Goal: Information Seeking & Learning: Learn about a topic

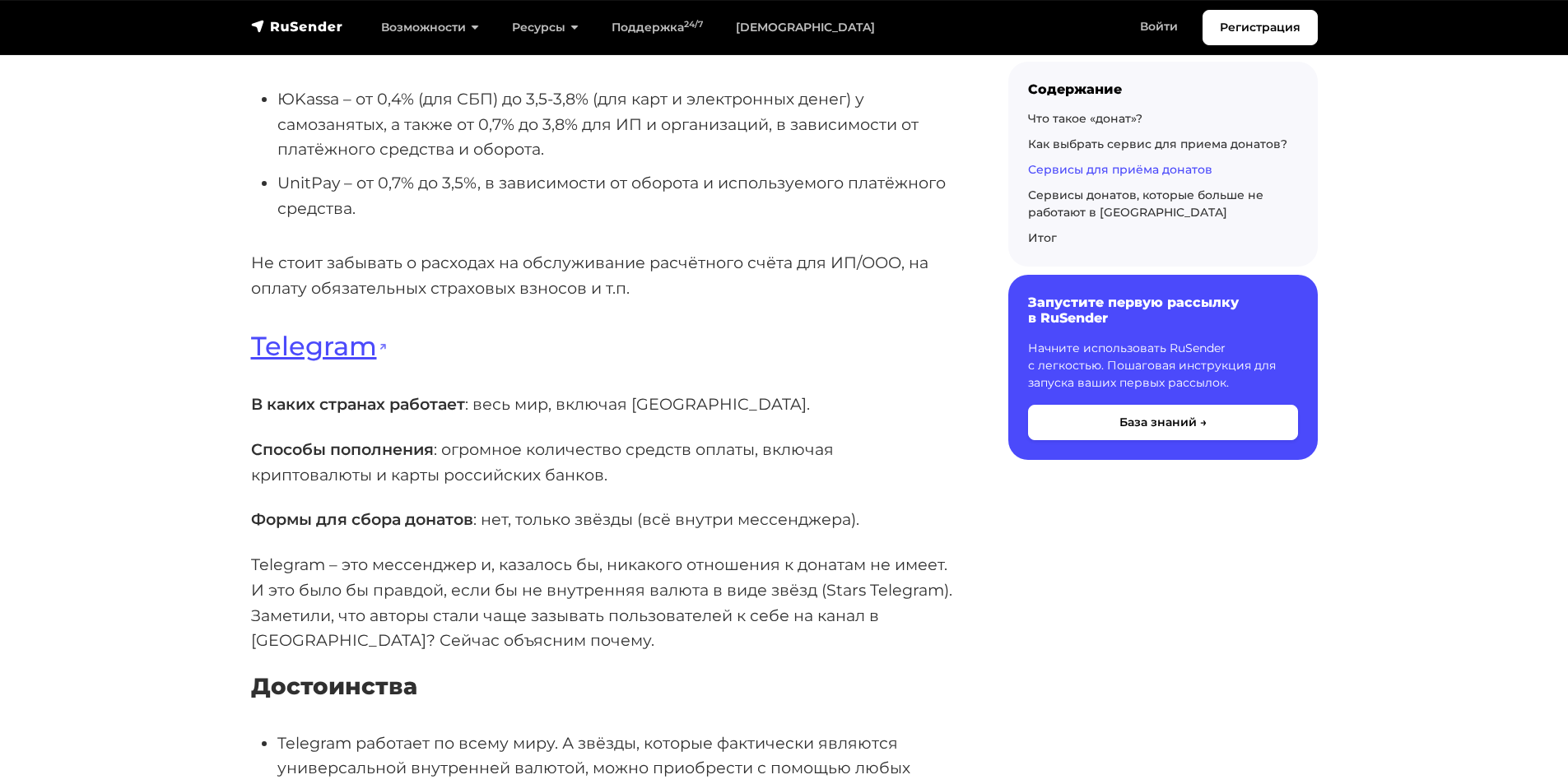
scroll to position [4196, 0]
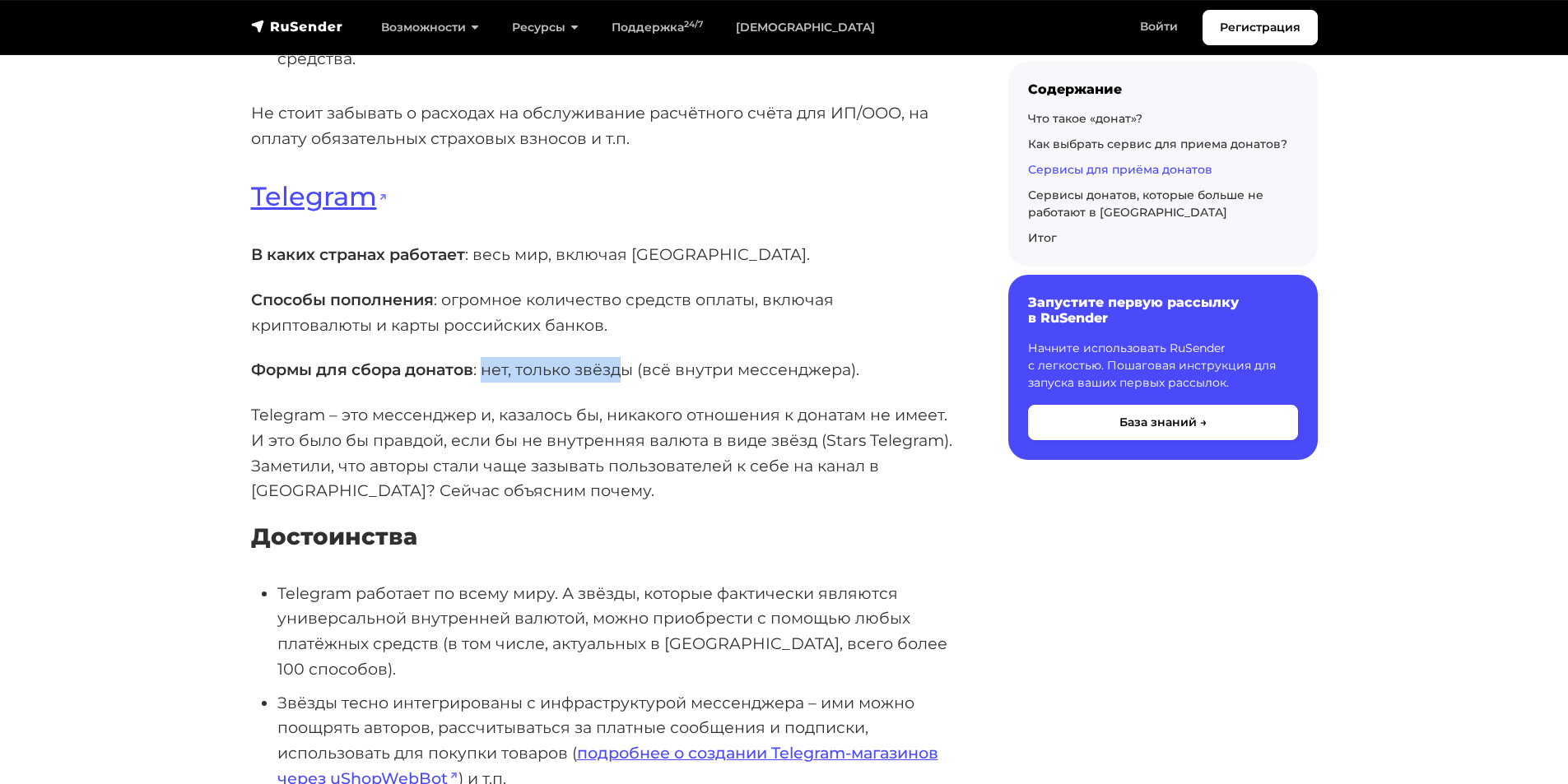
drag, startPoint x: 496, startPoint y: 372, endPoint x: 638, endPoint y: 371, distance: 142.0
click at [633, 371] on p "Формы для сбора донатов : нет, только звёзды (всё внутри мессенджера)." at bounding box center [604, 369] width 705 height 25
click at [677, 330] on p "Способы пополнения : огромное количество средств оплаты, включая криптовалюты и…" at bounding box center [604, 312] width 705 height 51
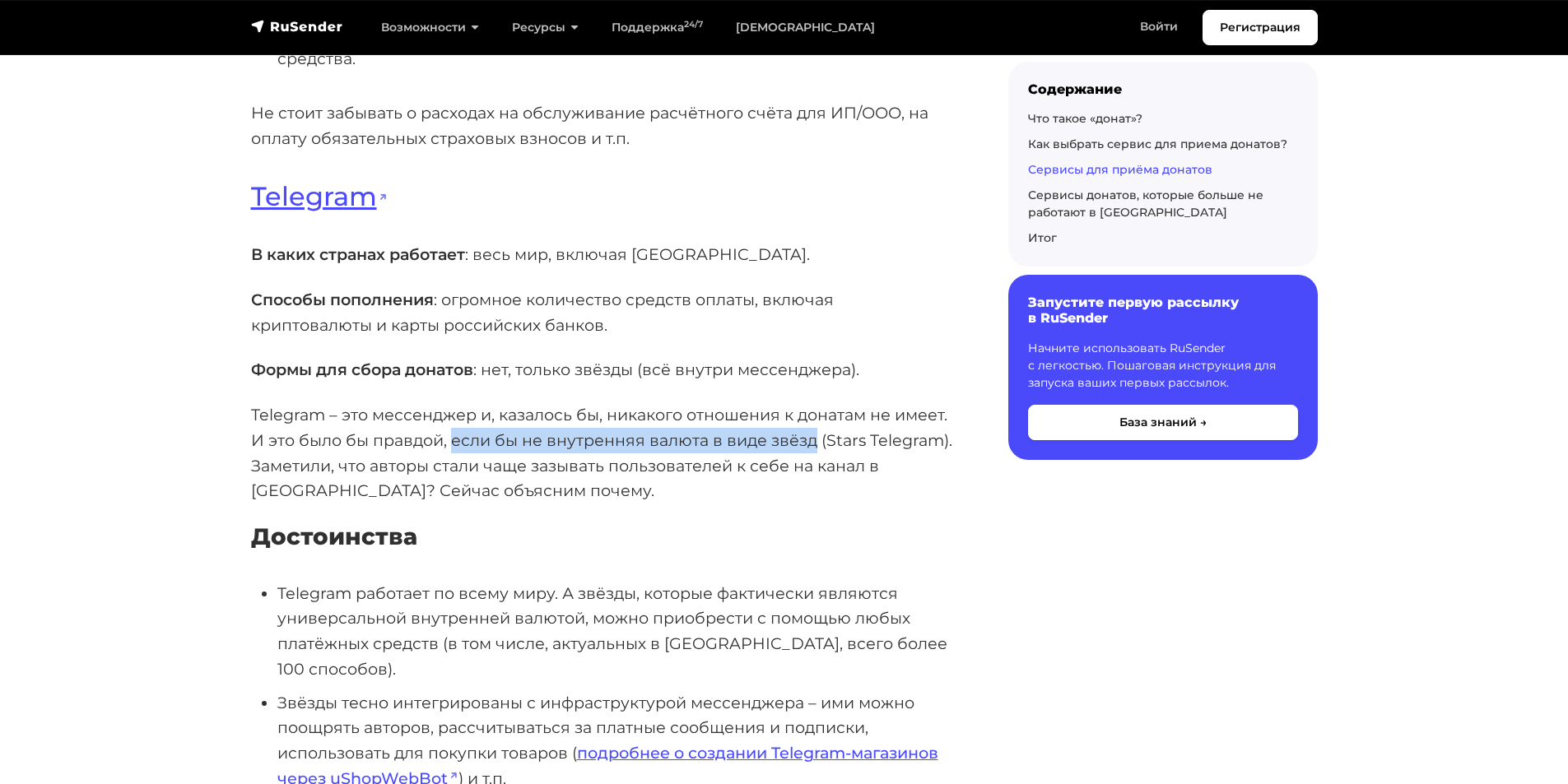
drag, startPoint x: 453, startPoint y: 441, endPoint x: 817, endPoint y: 438, distance: 364.0
click at [817, 438] on p "Telegram – это мессенджер и, казалось бы, никакого отношения к донатам не имеет…" at bounding box center [604, 453] width 705 height 101
click at [820, 365] on p "Формы для сбора донатов : нет, только звёзды (всё внутри мессенджера)." at bounding box center [604, 369] width 705 height 25
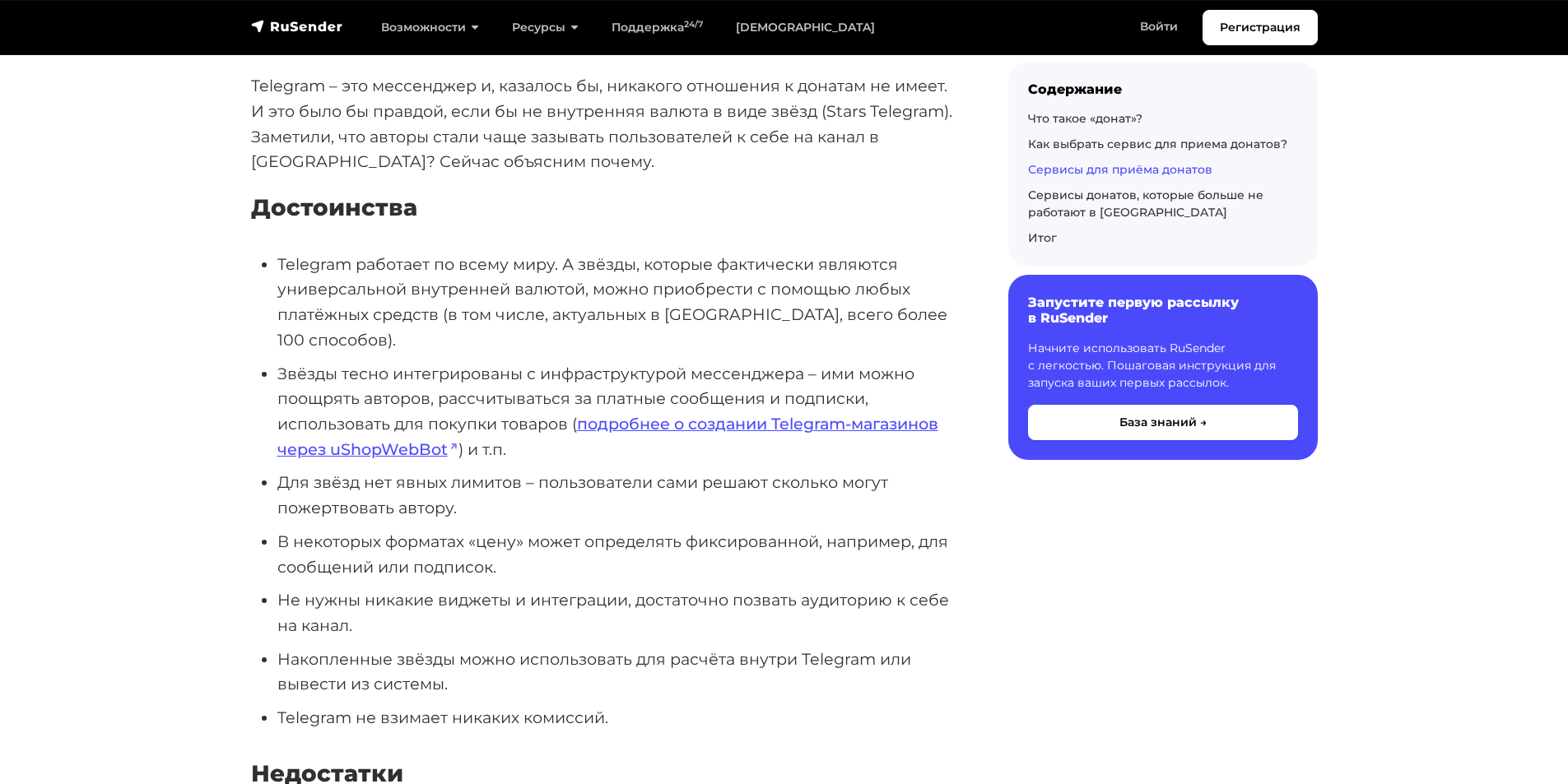
scroll to position [4690, 0]
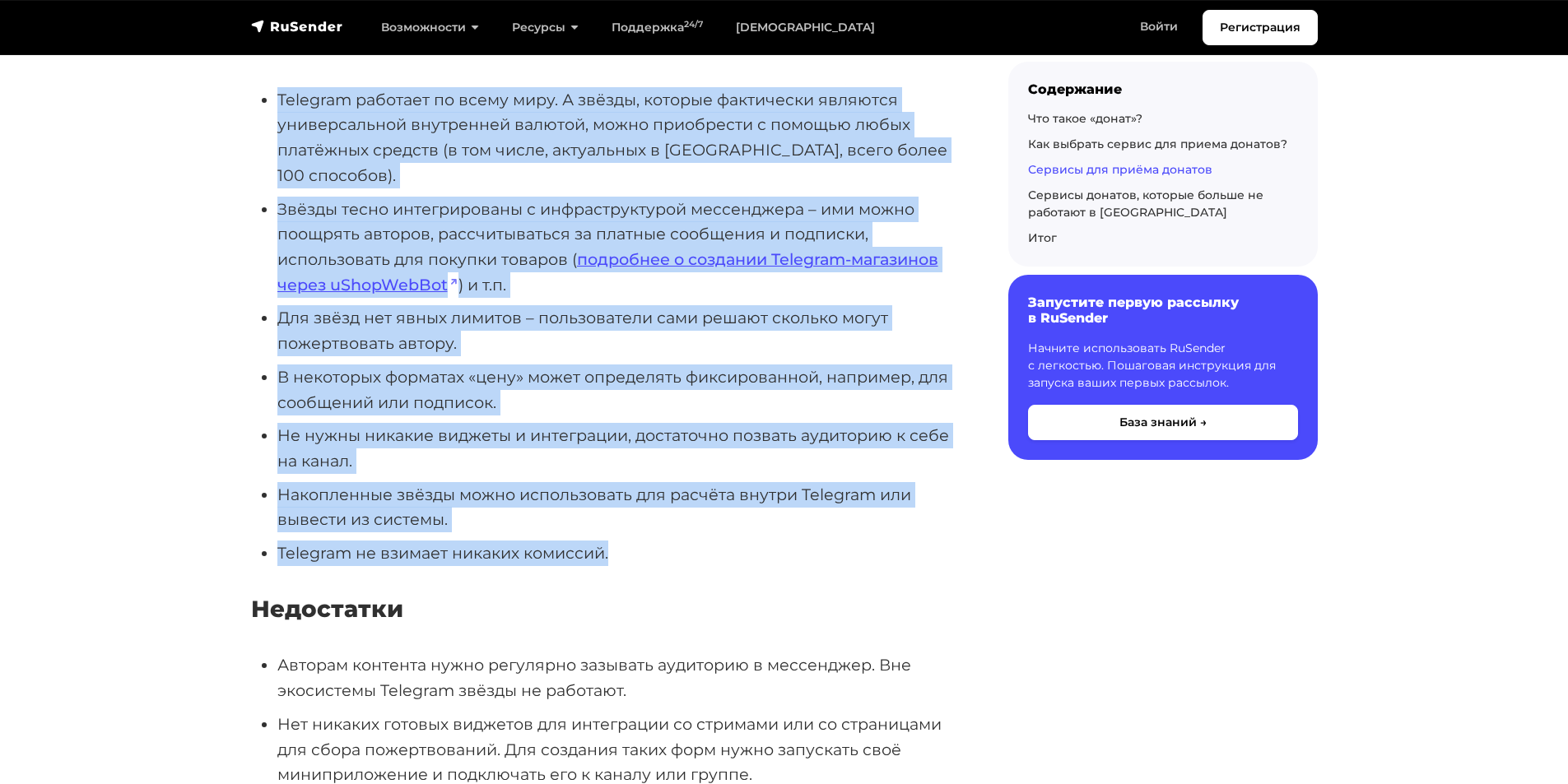
drag, startPoint x: 278, startPoint y: 95, endPoint x: 688, endPoint y: 516, distance: 587.7
click at [688, 516] on ul "Telegram работает по всему миру. А звёзды, которые фактически являются универса…" at bounding box center [604, 326] width 705 height 479
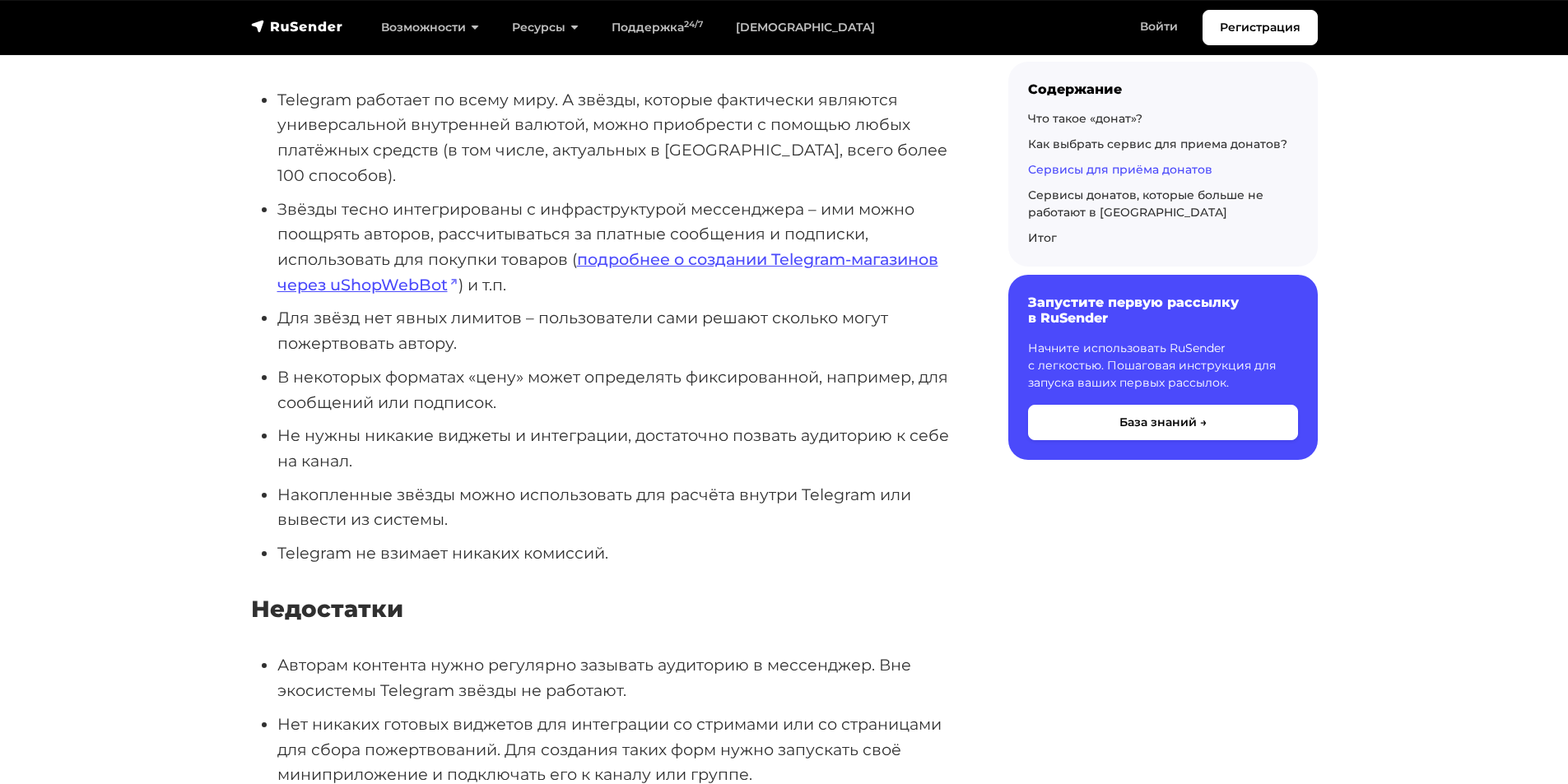
click at [721, 596] on h4 "Недостатки" at bounding box center [604, 610] width 705 height 28
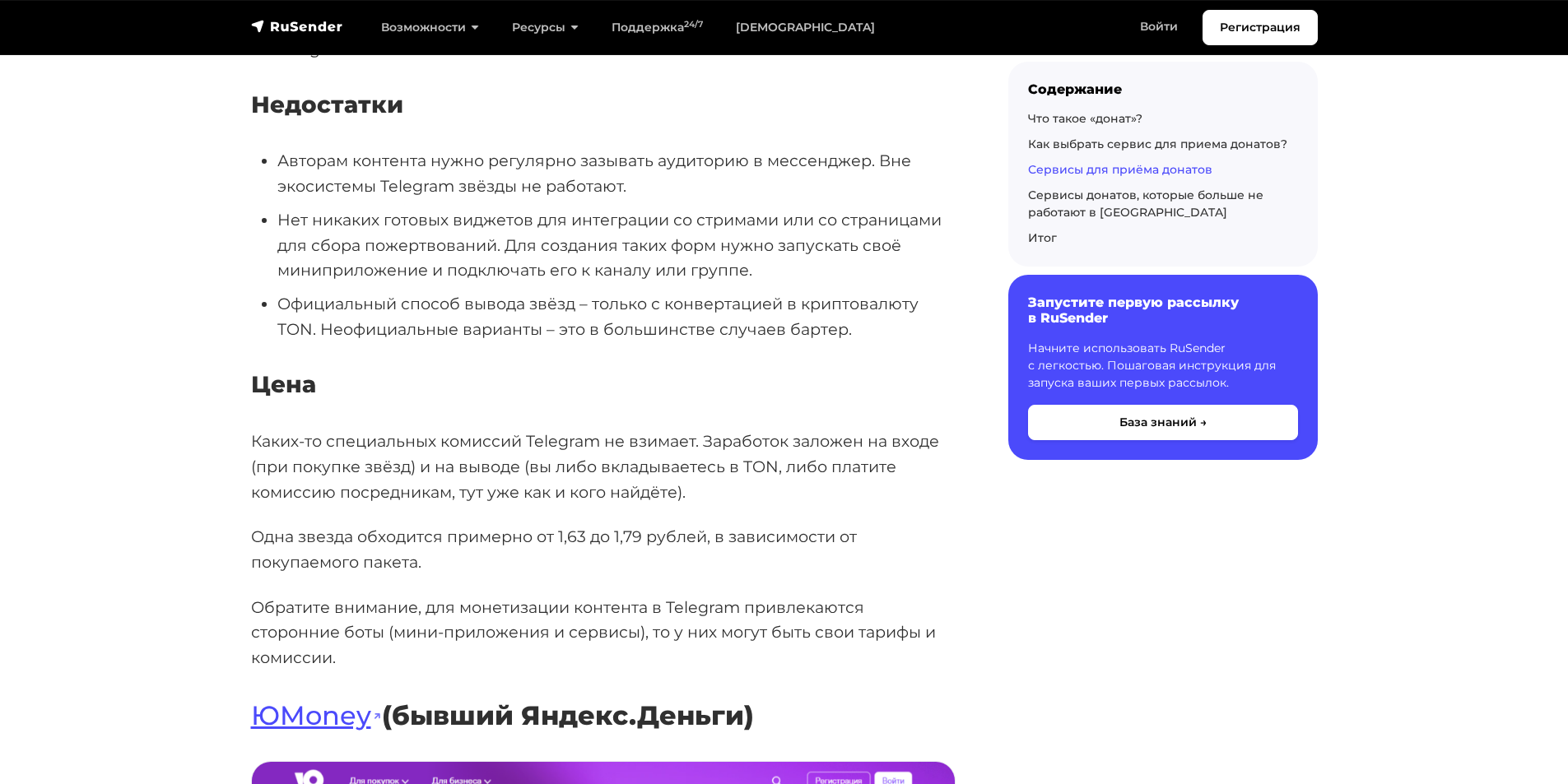
scroll to position [4937, 0]
